Goal: Task Accomplishment & Management: Manage account settings

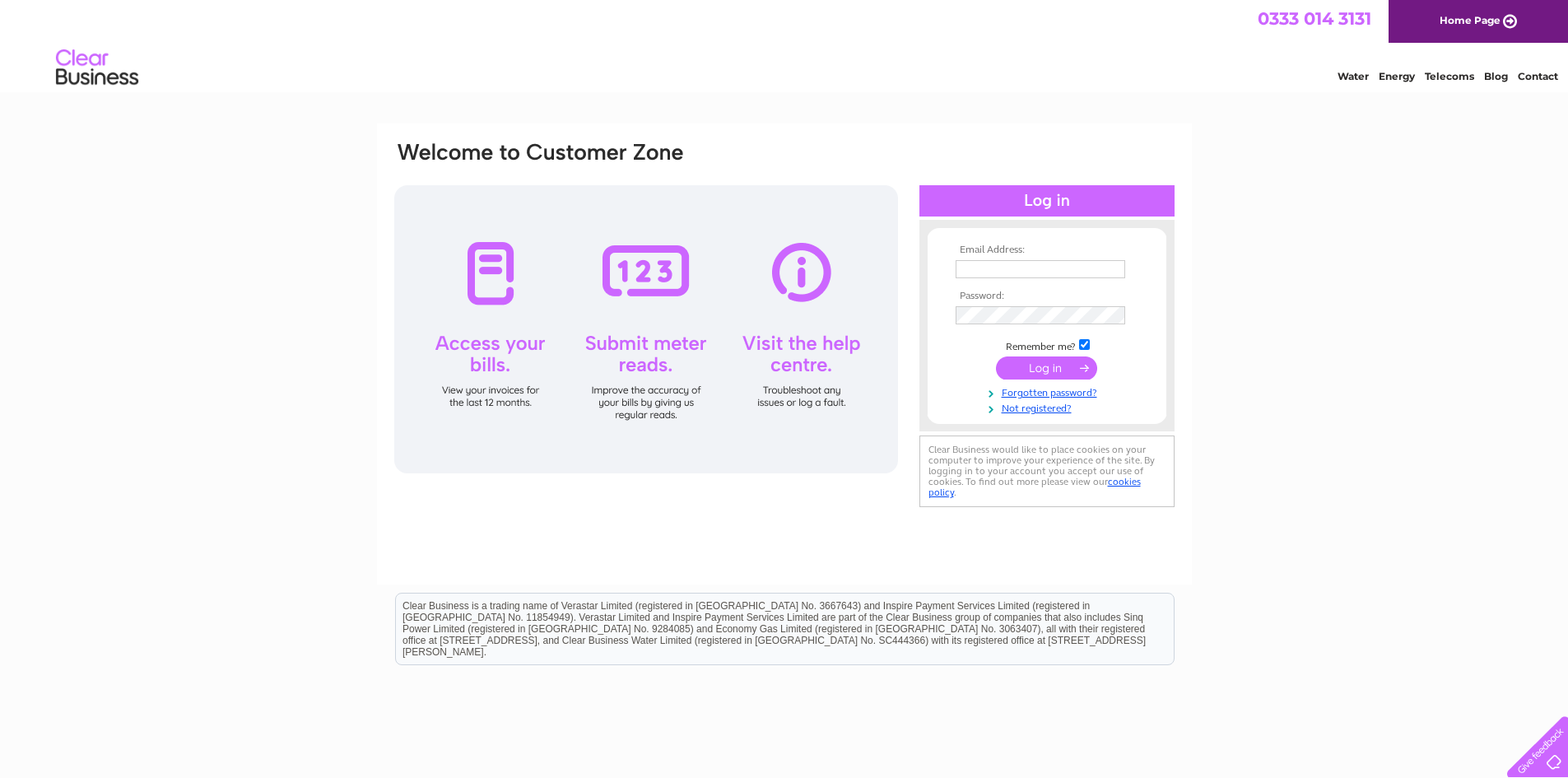
type input "[EMAIL_ADDRESS][DOMAIN_NAME]"
click at [1051, 365] on input "submit" at bounding box center [1046, 368] width 101 height 23
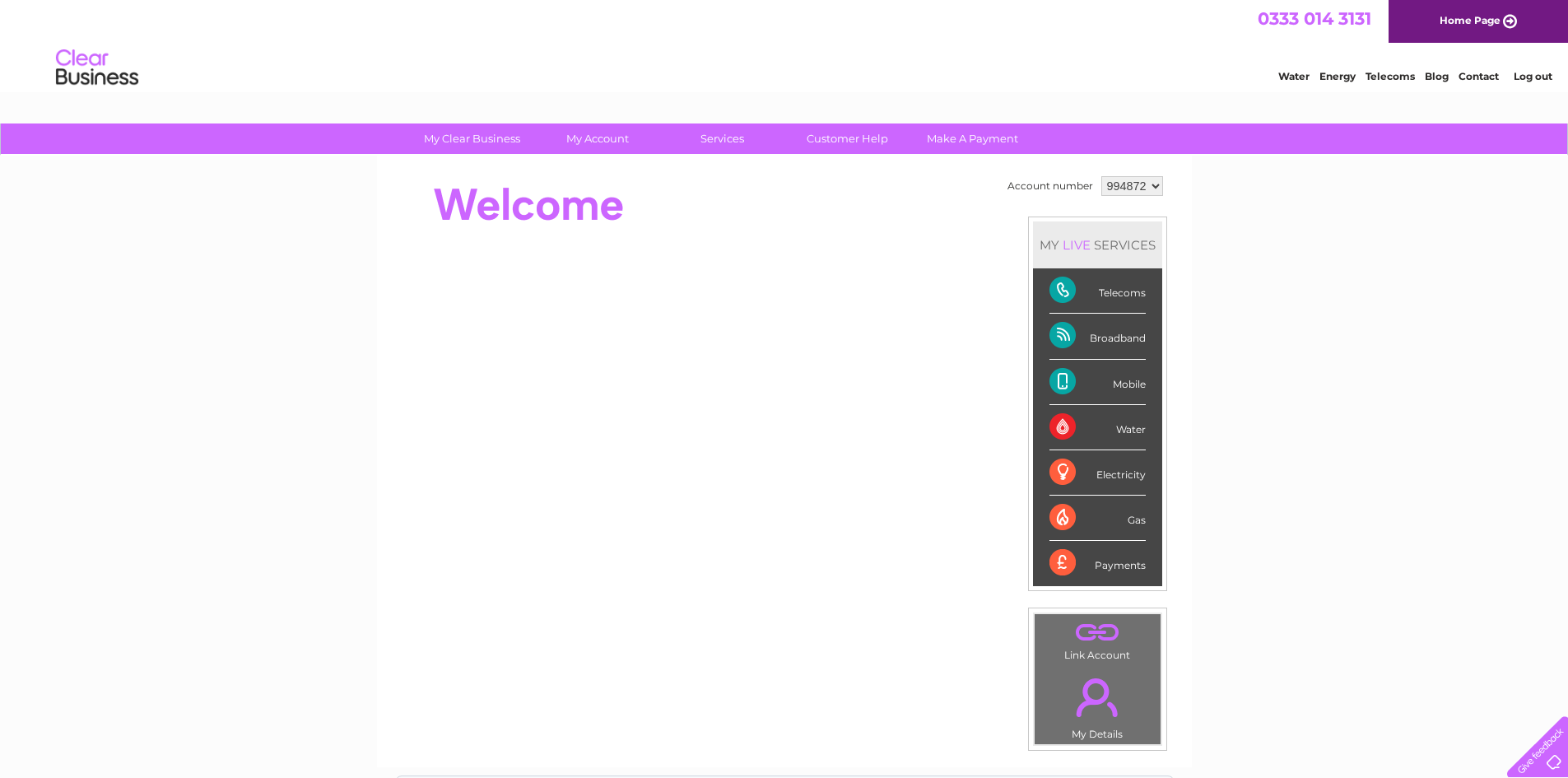
click at [1128, 388] on div "Mobile" at bounding box center [1097, 383] width 96 height 45
click at [1060, 386] on div "Mobile" at bounding box center [1097, 383] width 96 height 45
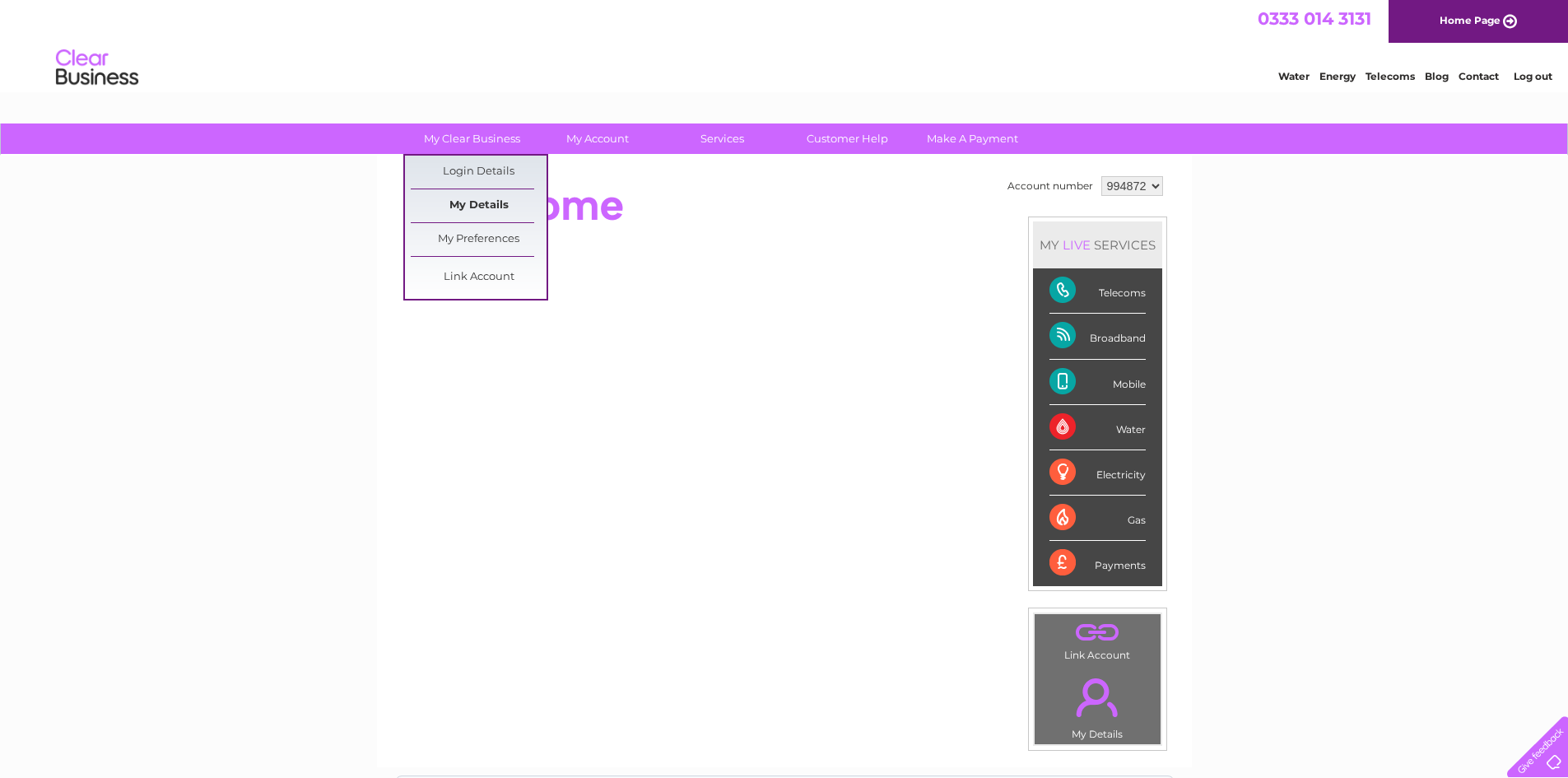
click at [479, 212] on link "My Details" at bounding box center [478, 206] width 136 height 33
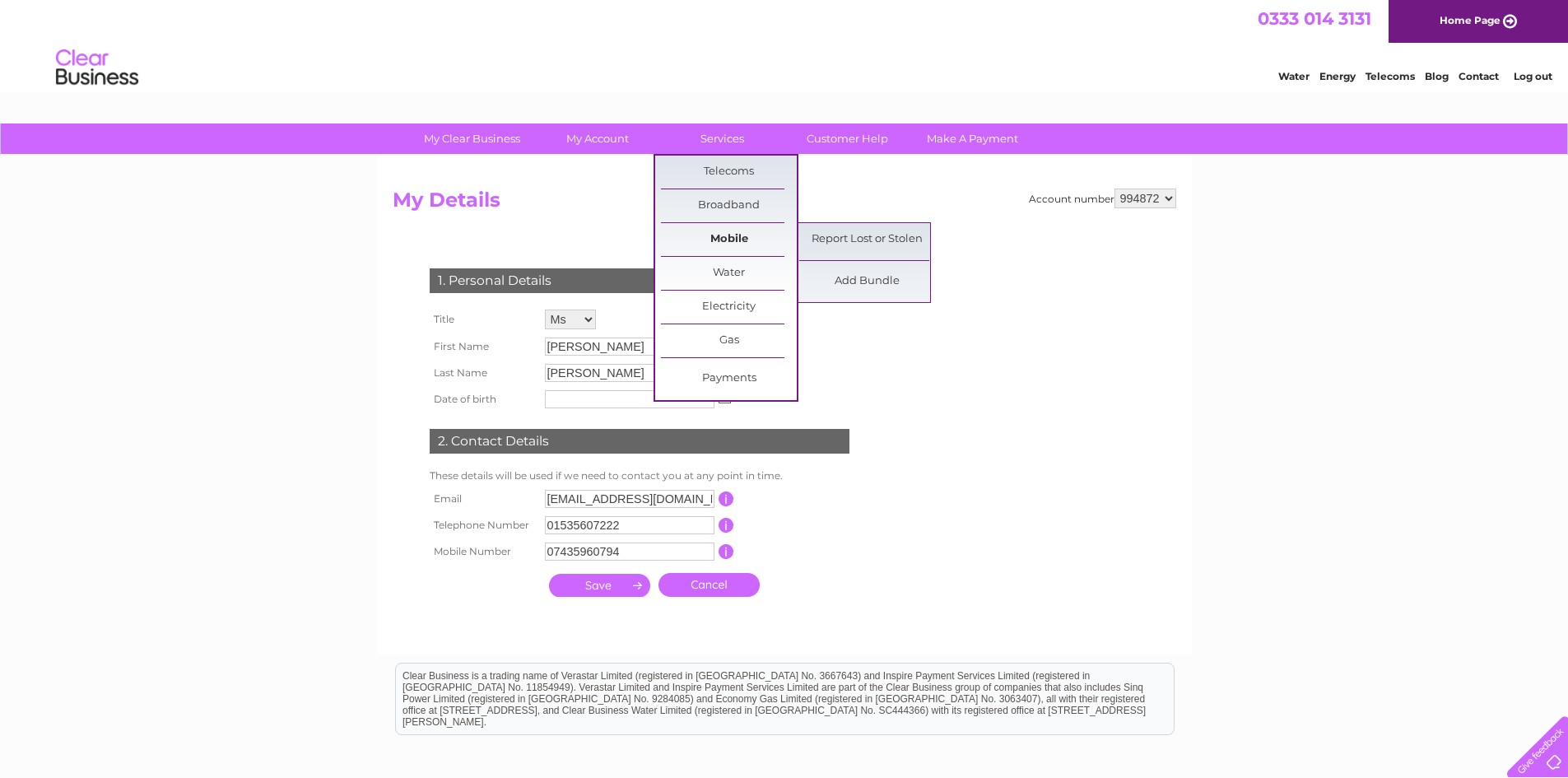
click at [721, 239] on link "Mobile" at bounding box center [728, 240] width 136 height 33
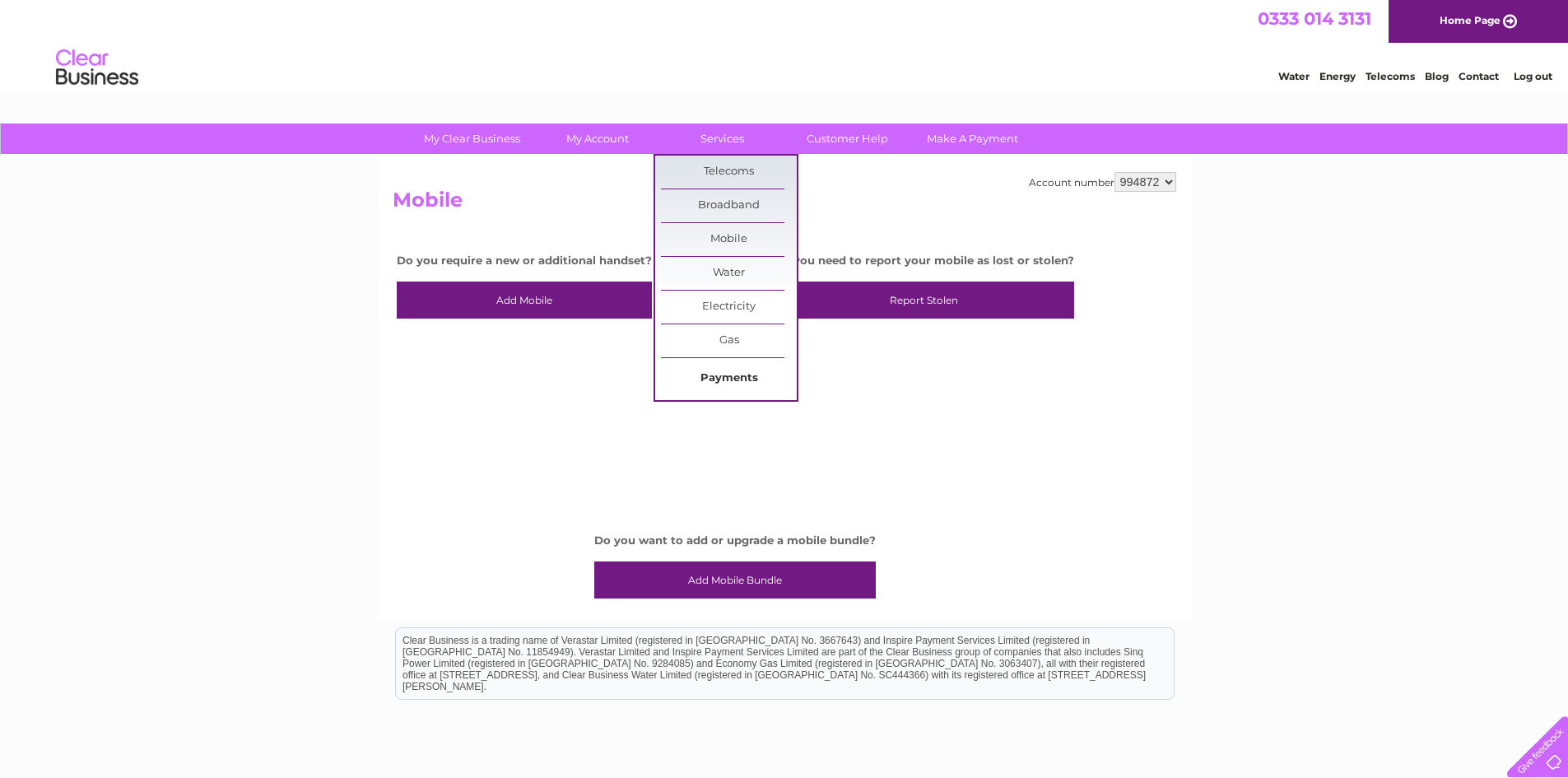
click at [735, 377] on link "Payments" at bounding box center [728, 379] width 136 height 33
